Goal: Find specific page/section: Find specific page/section

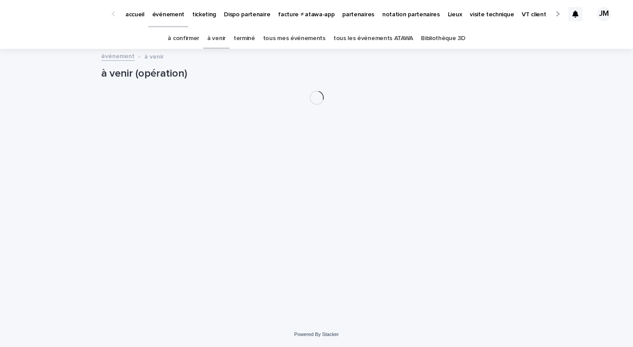
click at [363, 37] on link "tous les événements ATAWA" at bounding box center [374, 38] width 80 height 21
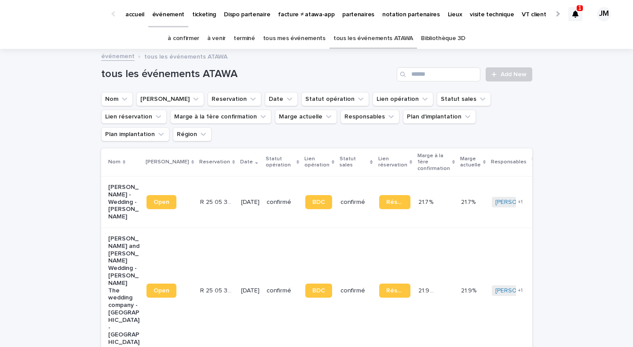
click at [573, 15] on icon at bounding box center [576, 14] width 6 height 7
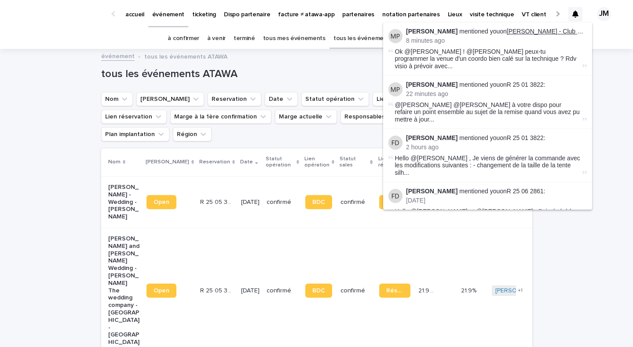
click at [556, 31] on link "[PERSON_NAME] - Club Med Opio en [GEOGRAPHIC_DATA]" at bounding box center [593, 31] width 172 height 7
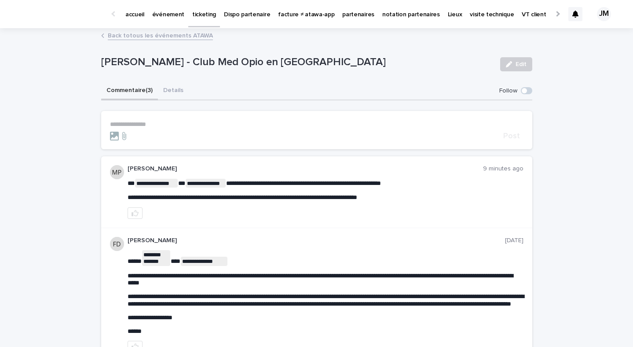
click at [176, 11] on p "événement" at bounding box center [168, 9] width 32 height 18
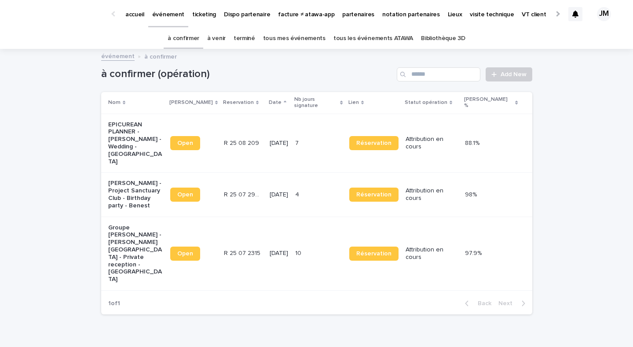
click at [357, 42] on link "tous les événements ATAWA" at bounding box center [374, 38] width 80 height 21
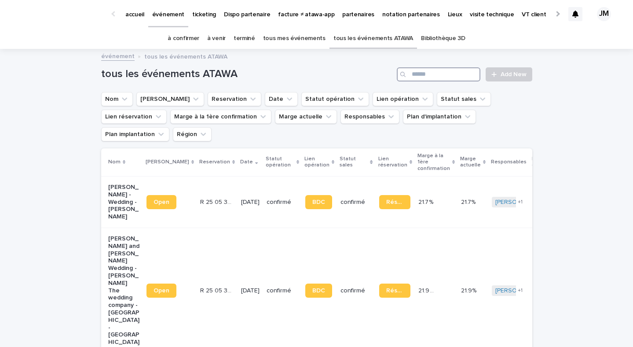
click at [422, 74] on input "Search" at bounding box center [439, 74] width 84 height 14
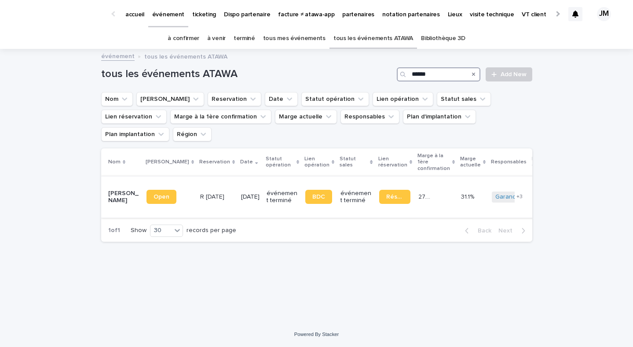
type input "******"
click at [241, 193] on p "[DATE]" at bounding box center [250, 196] width 18 height 7
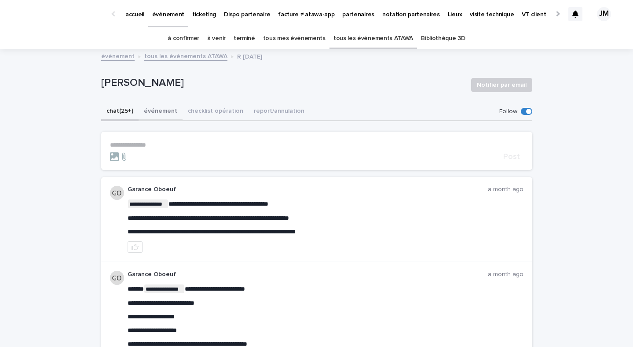
click at [180, 112] on button "événement" at bounding box center [161, 112] width 44 height 18
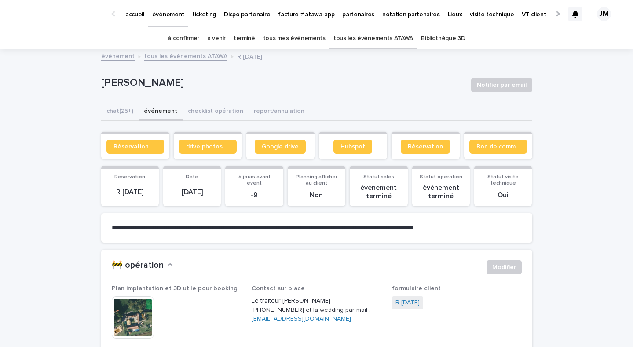
click at [143, 144] on span "Réservation client" at bounding box center [136, 146] width 44 height 6
click at [192, 108] on button "checklist opération" at bounding box center [216, 112] width 66 height 18
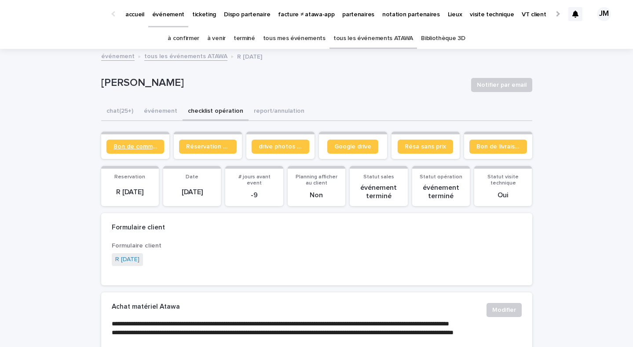
click at [156, 148] on span "Bon de commande" at bounding box center [136, 146] width 44 height 6
click at [338, 38] on link "tous les événements ATAWA" at bounding box center [374, 38] width 80 height 21
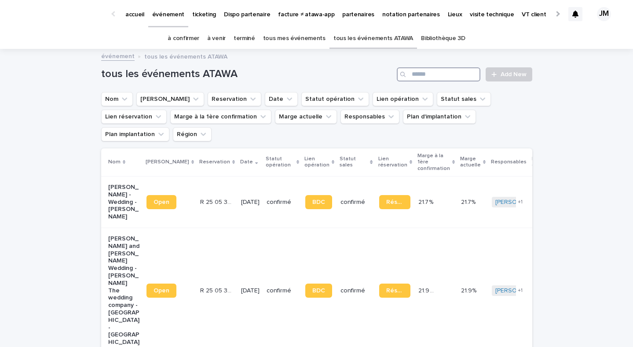
click at [470, 70] on input "Search" at bounding box center [439, 74] width 84 height 14
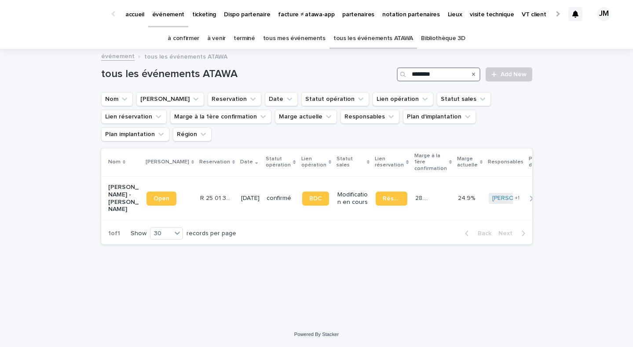
type input "********"
click at [354, 39] on link "tous les événements ATAWA" at bounding box center [374, 38] width 80 height 21
click at [432, 66] on div "tous les événements ATAWA Add New" at bounding box center [316, 71] width 431 height 42
click at [431, 72] on input "Search" at bounding box center [439, 74] width 84 height 14
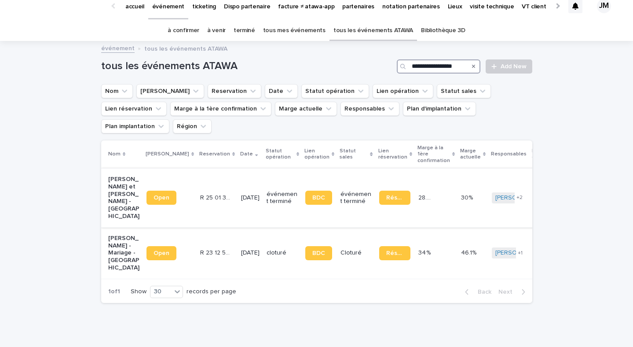
scroll to position [10, 0]
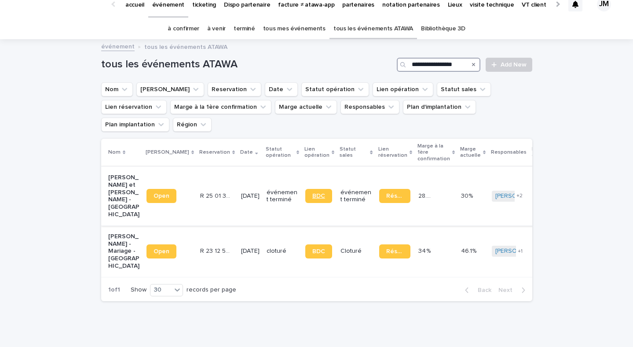
type input "**********"
click at [312, 193] on span "BDC" at bounding box center [318, 196] width 13 height 6
click at [263, 206] on td "événement terminé" at bounding box center [282, 195] width 38 height 59
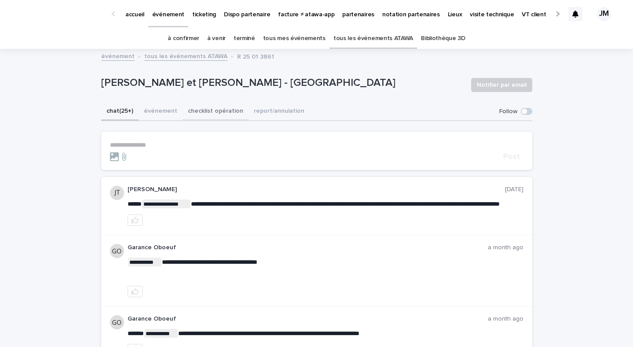
click at [228, 112] on button "checklist opération" at bounding box center [216, 112] width 66 height 18
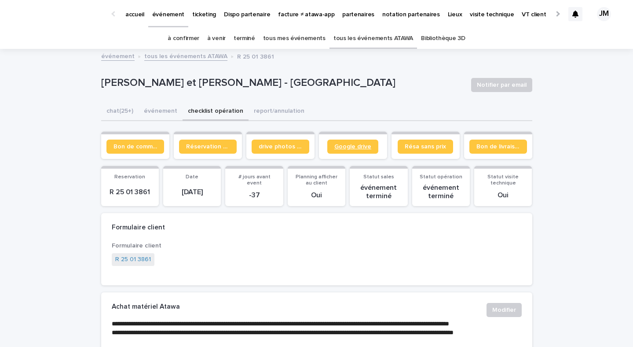
click at [351, 141] on link "Google drive" at bounding box center [352, 147] width 51 height 14
click at [184, 48] on link "à confirmer" at bounding box center [184, 38] width 32 height 21
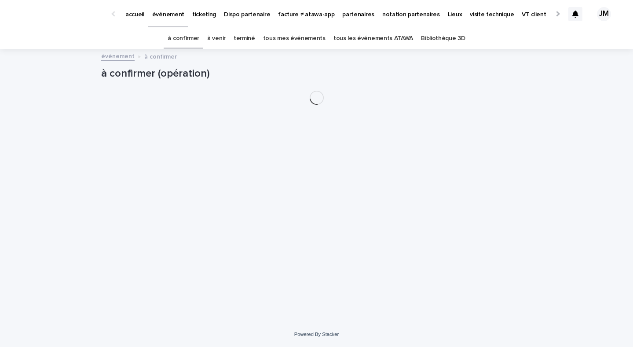
click at [313, 41] on link "tous mes événements" at bounding box center [294, 38] width 62 height 21
click at [347, 46] on link "tous les événements ATAWA" at bounding box center [374, 38] width 80 height 21
